Goal: Task Accomplishment & Management: Manage account settings

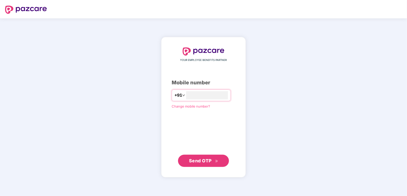
type input "**********"
click at [197, 159] on span "Send OTP" at bounding box center [200, 160] width 23 height 5
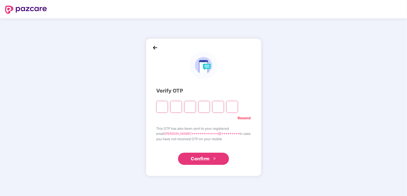
type input "*"
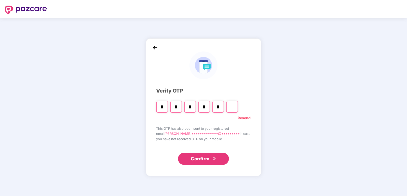
type input "*"
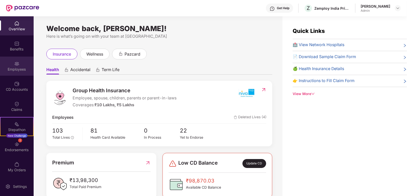
click at [17, 61] on img at bounding box center [16, 63] width 5 height 5
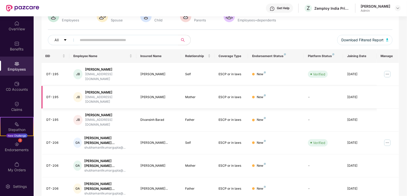
scroll to position [45, 0]
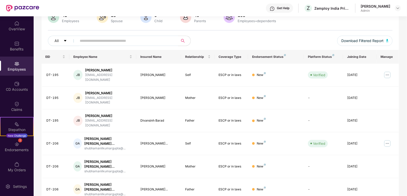
click at [383, 8] on div "[PERSON_NAME]" at bounding box center [376, 6] width 30 height 5
click at [398, 10] on img at bounding box center [398, 8] width 4 height 4
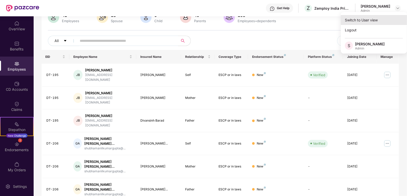
click at [379, 23] on div "Switch to User view" at bounding box center [374, 20] width 66 height 10
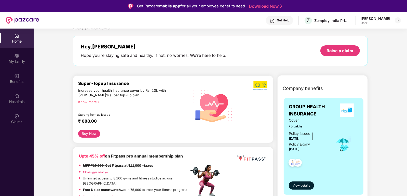
scroll to position [17, 0]
click at [19, 56] on div "My family" at bounding box center [17, 58] width 34 height 19
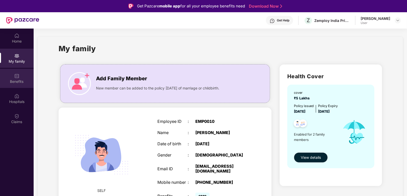
click at [18, 79] on div "Benefits" at bounding box center [17, 81] width 34 height 5
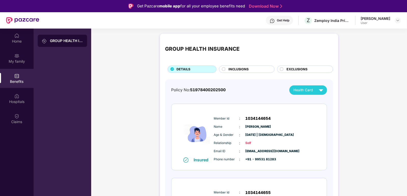
click at [238, 69] on span "INCLUSIONS" at bounding box center [239, 69] width 20 height 5
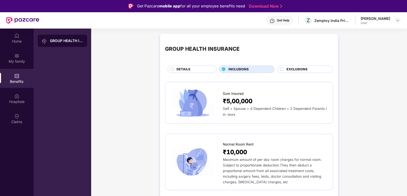
click at [292, 70] on span "EXCLUSIONS" at bounding box center [296, 69] width 21 height 5
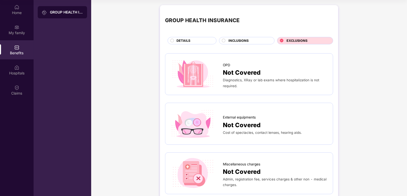
click at [254, 43] on div "INCLUSIONS" at bounding box center [249, 41] width 46 height 6
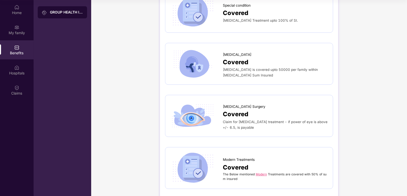
scroll to position [880, 0]
click at [17, 10] on div "Home" at bounding box center [17, 12] width 34 height 5
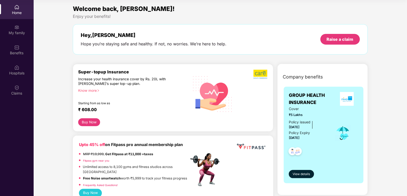
click at [93, 88] on div "Know more" at bounding box center [131, 90] width 107 height 4
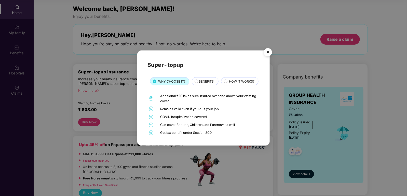
click at [200, 82] on span "BENEFITS" at bounding box center [206, 81] width 15 height 5
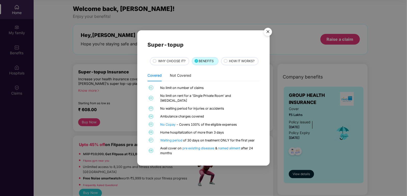
click at [269, 34] on img "Close" at bounding box center [268, 32] width 14 height 14
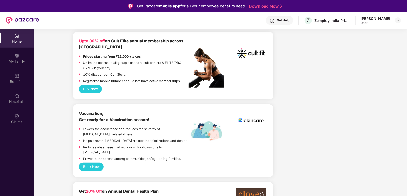
scroll to position [201, 0]
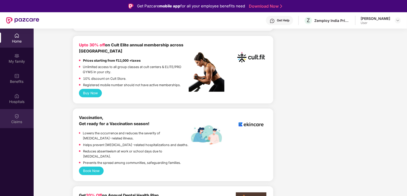
click at [13, 120] on div "Claims" at bounding box center [17, 121] width 34 height 5
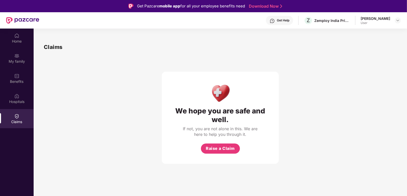
click at [285, 20] on div "Get Help" at bounding box center [283, 20] width 12 height 4
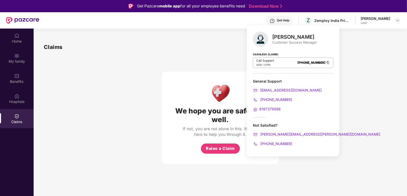
click at [126, 77] on div "We hope you are safe and well. If not, you are not alone in this. We are here t…" at bounding box center [220, 107] width 353 height 113
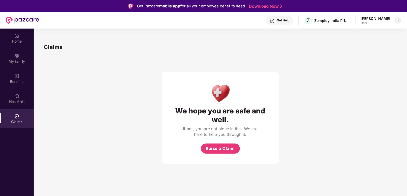
click at [397, 21] on img at bounding box center [398, 20] width 4 height 4
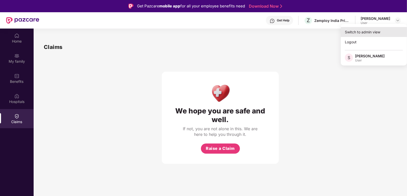
click at [362, 32] on div "Switch to admin view" at bounding box center [374, 32] width 66 height 10
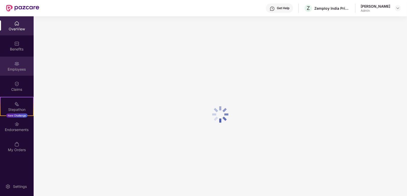
click at [16, 67] on div "Employees" at bounding box center [17, 69] width 34 height 5
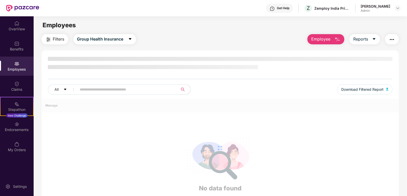
click at [327, 34] on button "Employee" at bounding box center [325, 39] width 37 height 10
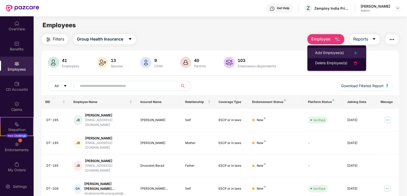
click at [333, 54] on div "Add Employee(s)" at bounding box center [329, 53] width 29 height 6
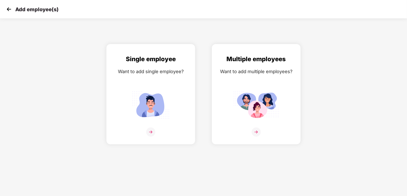
click at [10, 8] on img at bounding box center [9, 9] width 8 height 8
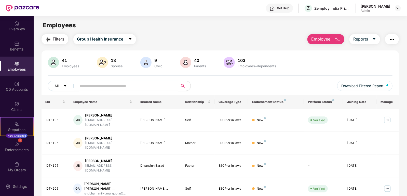
click at [328, 39] on span "Employee" at bounding box center [320, 39] width 19 height 6
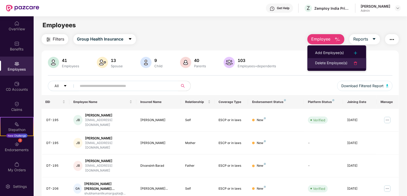
click at [341, 63] on div "Delete Employee(s)" at bounding box center [331, 63] width 32 height 6
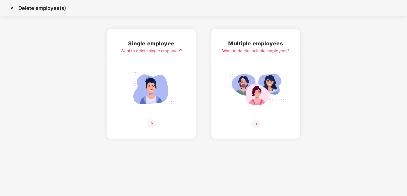
click at [12, 9] on img at bounding box center [12, 8] width 8 height 8
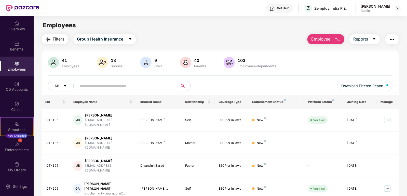
click at [147, 86] on input "text" at bounding box center [125, 86] width 91 height 8
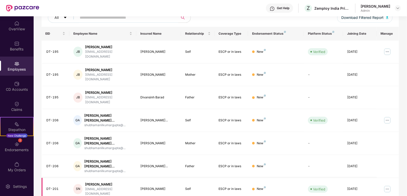
click at [388, 185] on img at bounding box center [387, 189] width 8 height 8
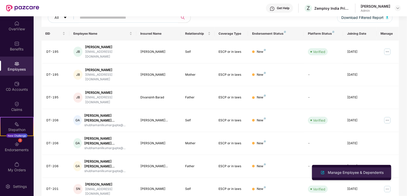
click at [354, 172] on div "Manage Employee & Dependents" at bounding box center [356, 173] width 58 height 6
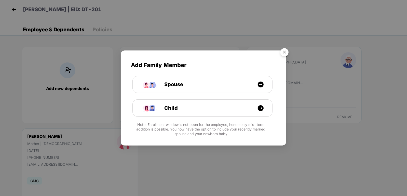
click at [287, 51] on img "Close" at bounding box center [284, 53] width 14 height 14
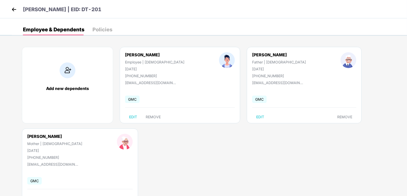
click at [14, 7] on img at bounding box center [14, 10] width 8 height 8
